Goal: Task Accomplishment & Management: Manage account settings

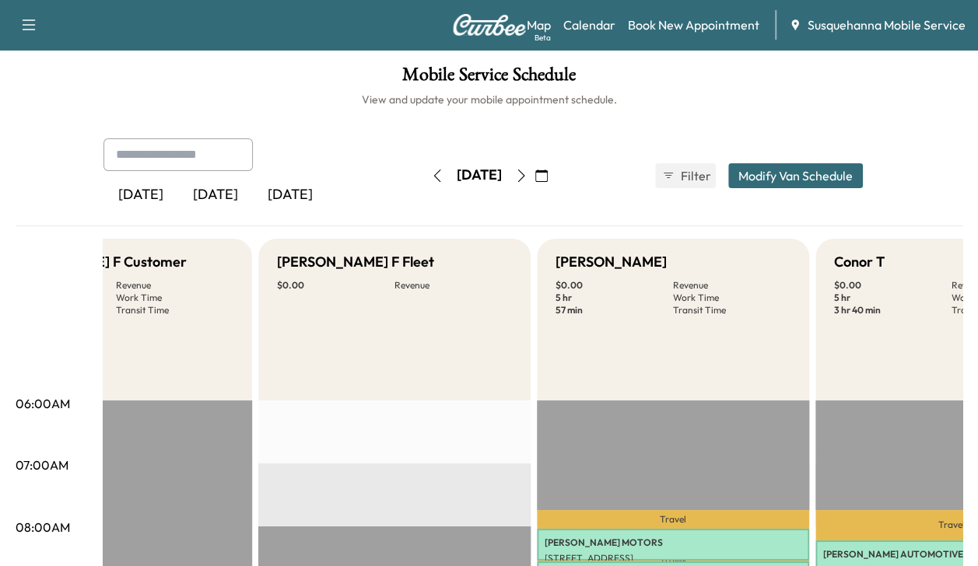
click at [548, 170] on icon "button" at bounding box center [541, 176] width 12 height 12
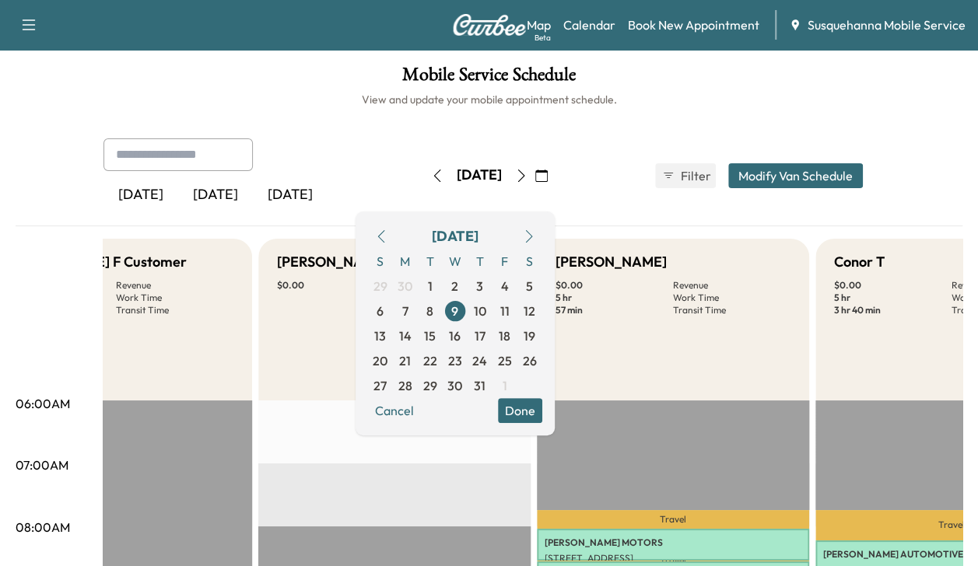
click at [535, 240] on icon "button" at bounding box center [529, 236] width 12 height 12
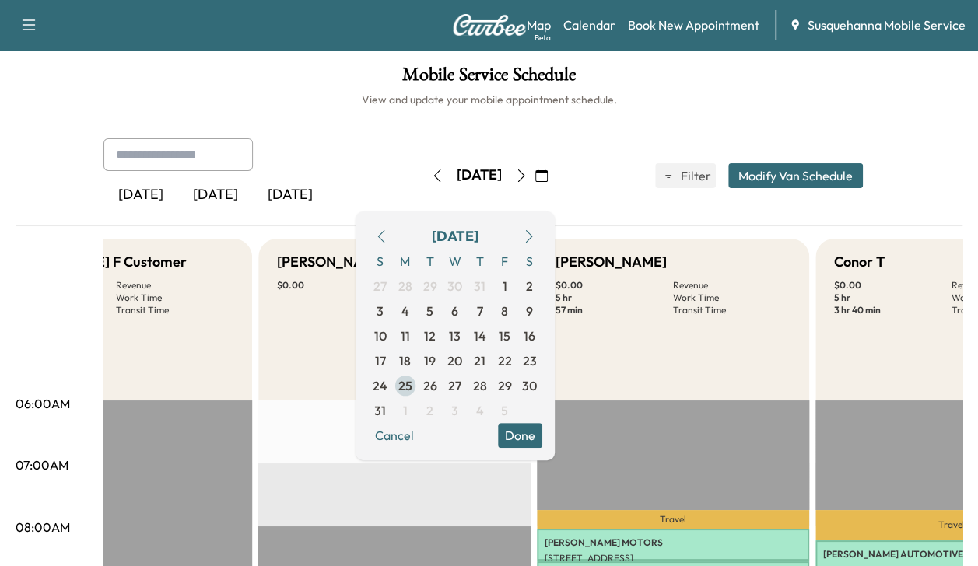
click at [418, 394] on span "25" at bounding box center [405, 385] width 25 height 25
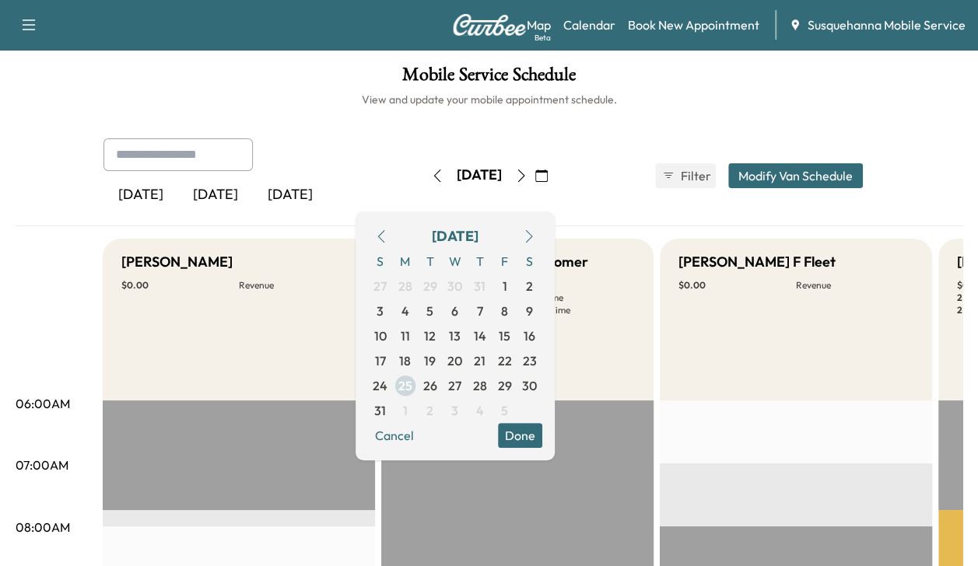
click at [542, 432] on button "Done" at bounding box center [520, 435] width 44 height 25
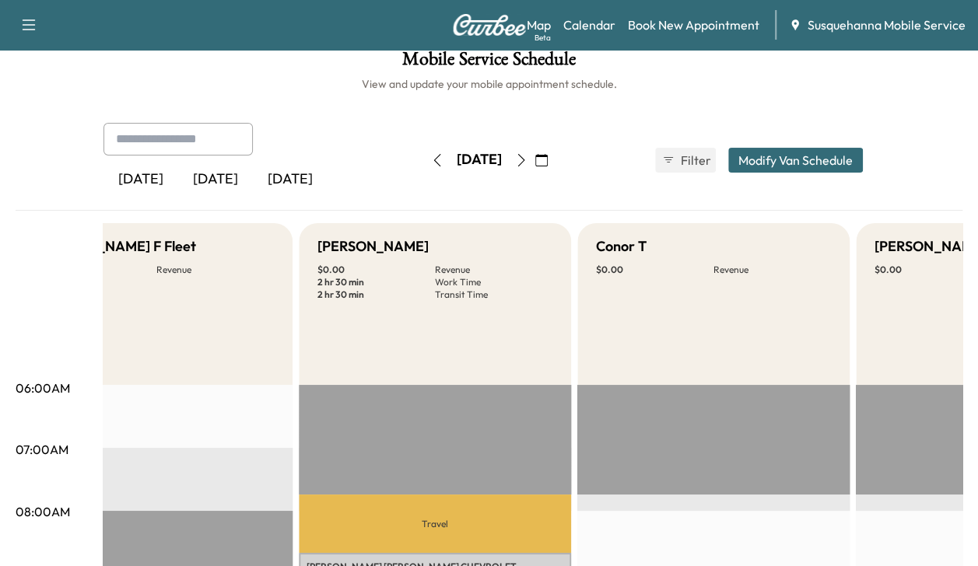
scroll to position [13, 0]
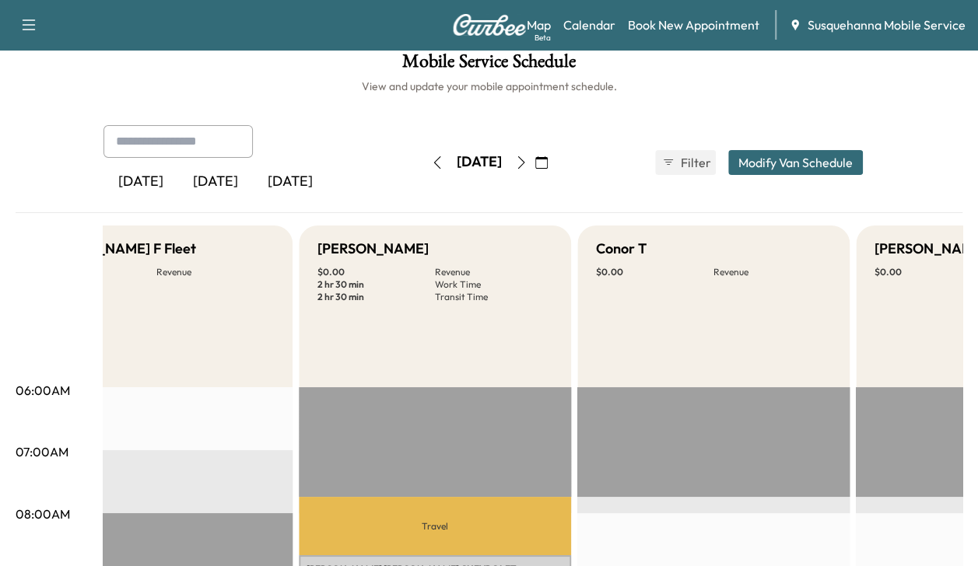
click at [527, 163] on icon "button" at bounding box center [521, 162] width 12 height 12
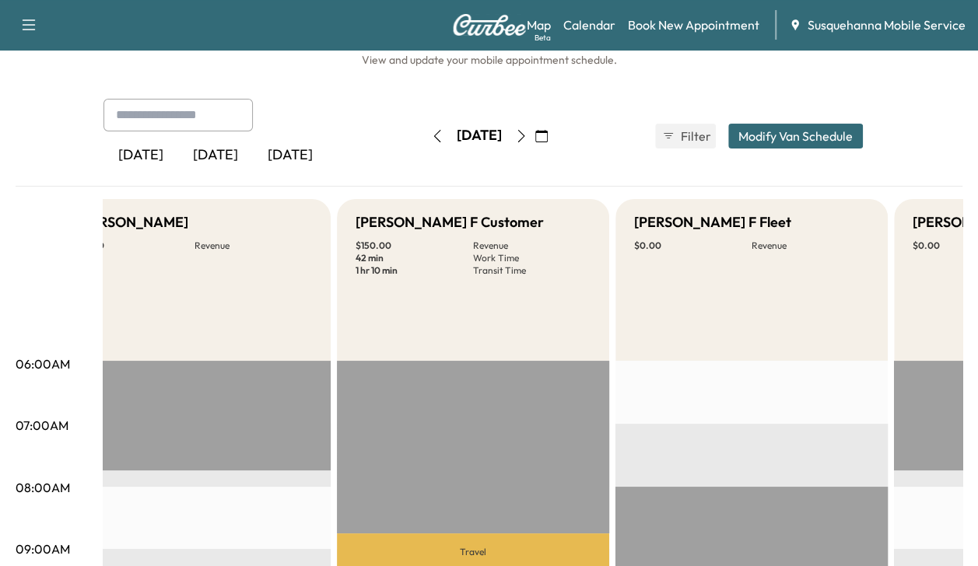
scroll to position [37, 0]
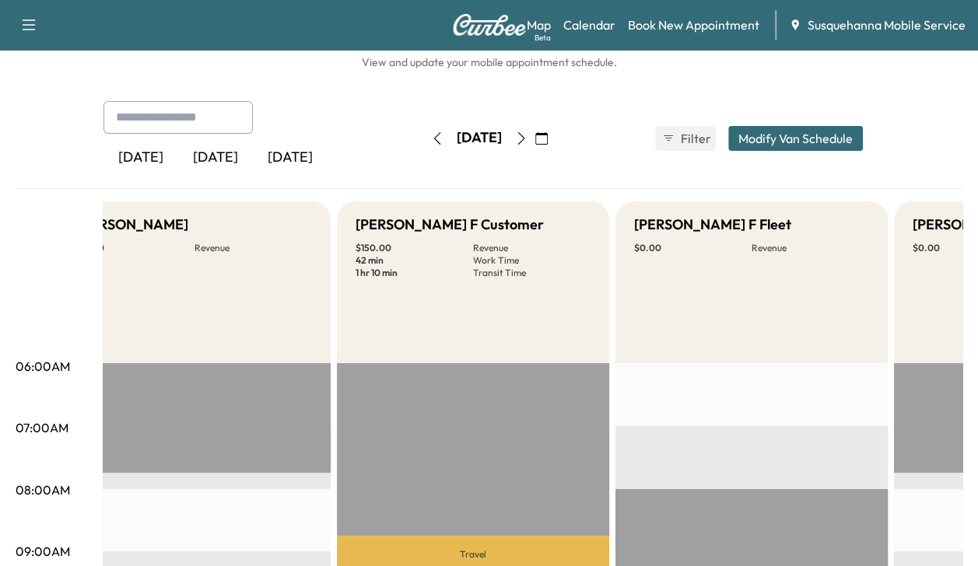
click at [534, 140] on button "button" at bounding box center [521, 138] width 26 height 25
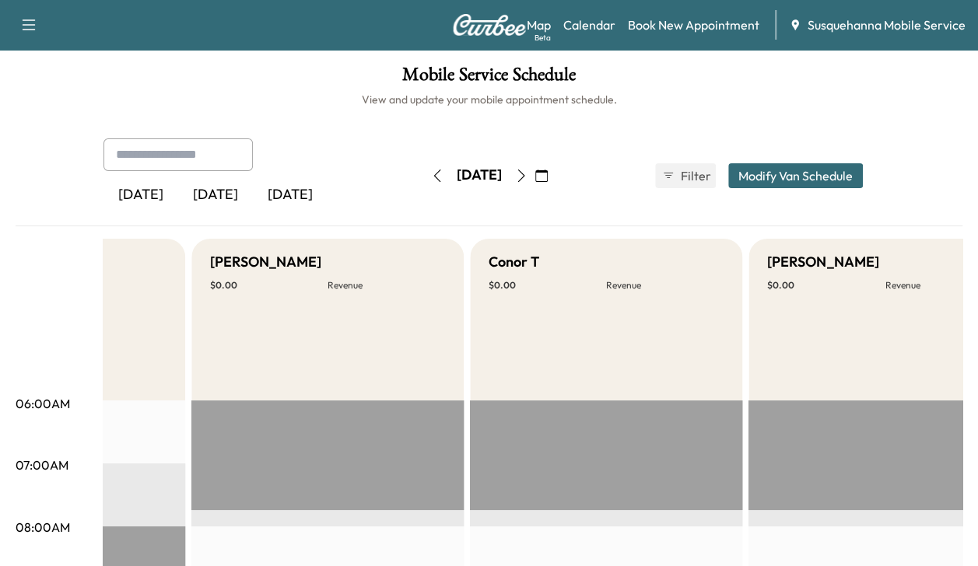
click at [534, 180] on button "button" at bounding box center [521, 175] width 26 height 25
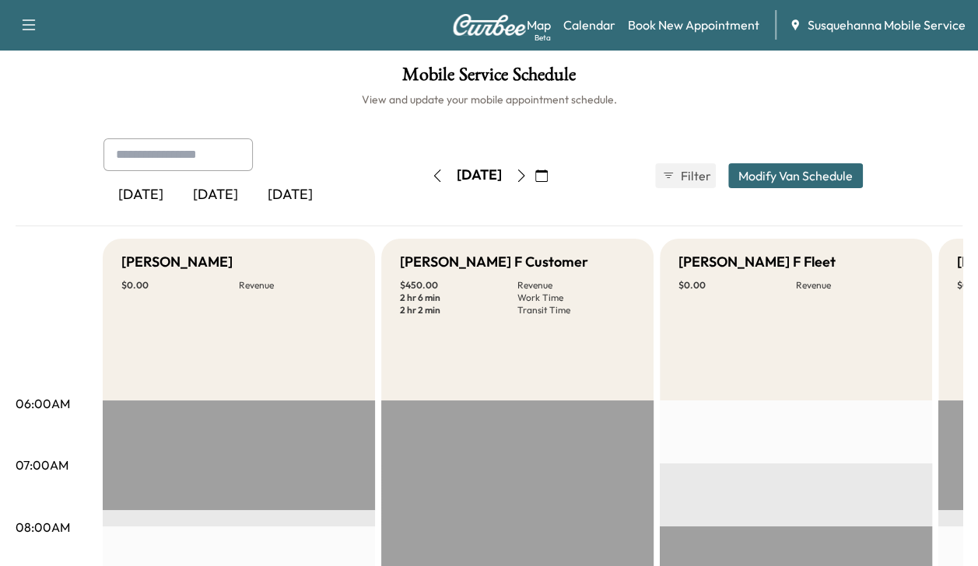
click at [424, 187] on button "button" at bounding box center [437, 175] width 26 height 25
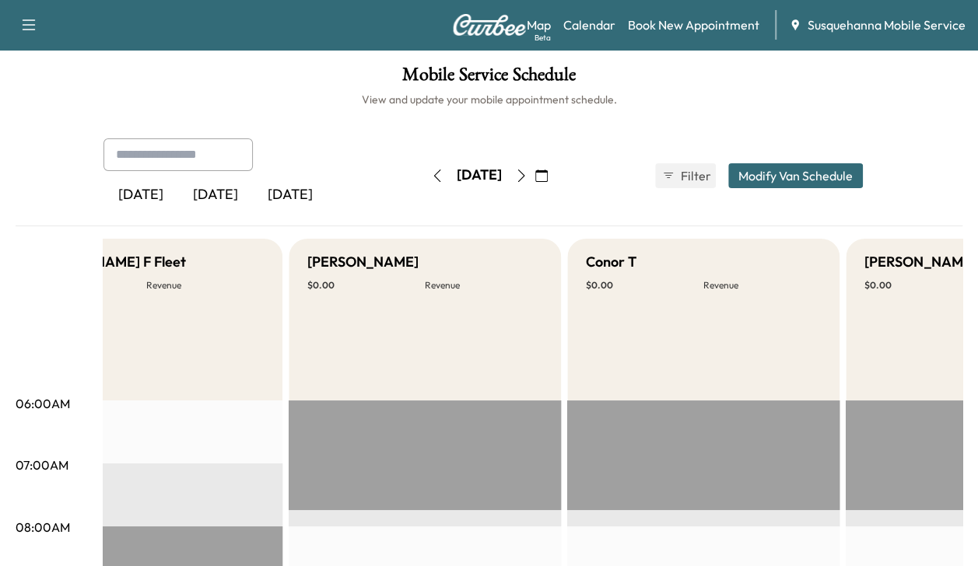
click at [527, 176] on icon "button" at bounding box center [521, 176] width 12 height 12
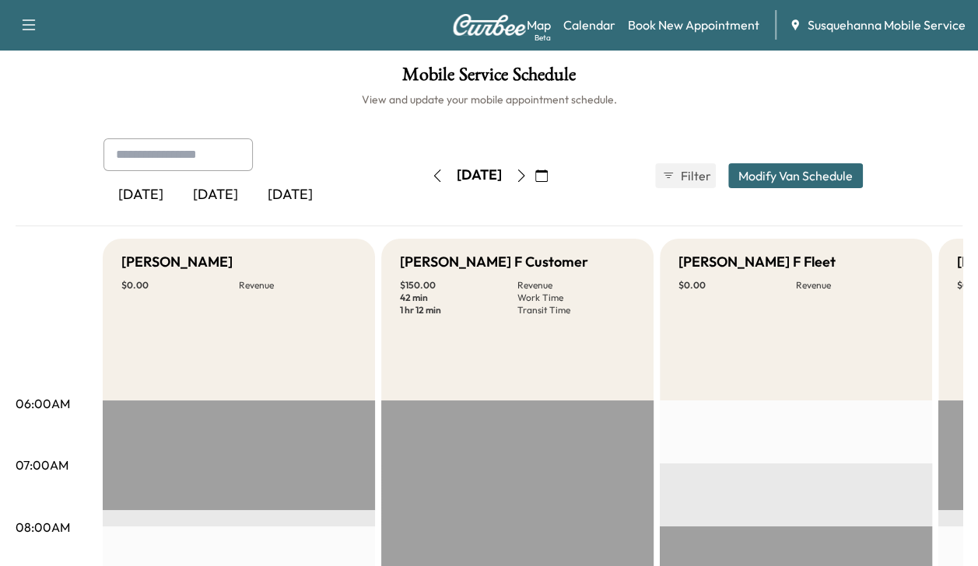
click at [431, 177] on icon "button" at bounding box center [437, 176] width 12 height 12
